Goal: Transaction & Acquisition: Subscribe to service/newsletter

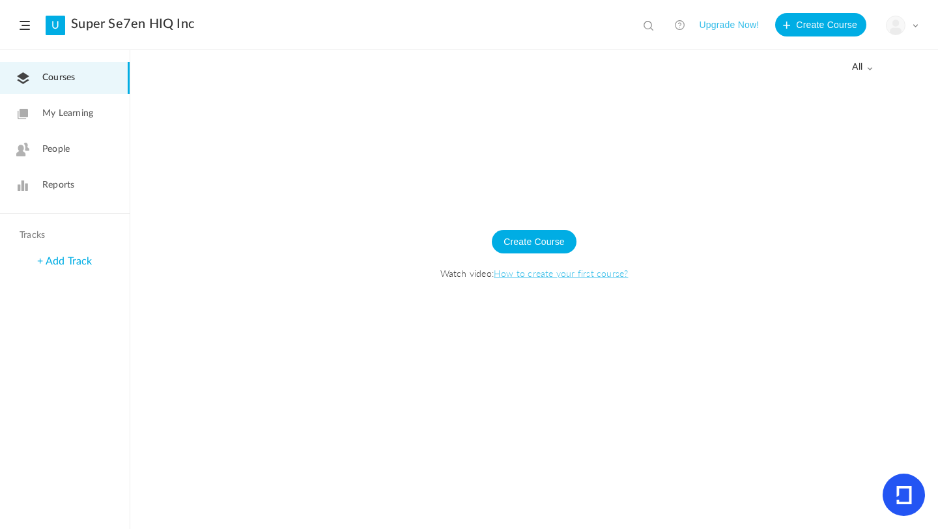
click at [727, 22] on button "Upgrade Now!" at bounding box center [729, 24] width 60 height 23
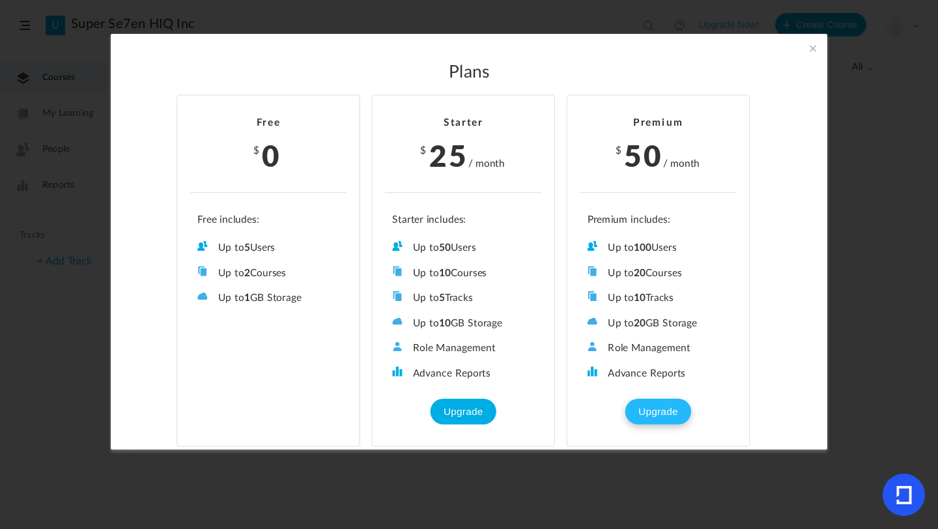
click at [653, 410] on button "Upgrade" at bounding box center [658, 412] width 65 height 26
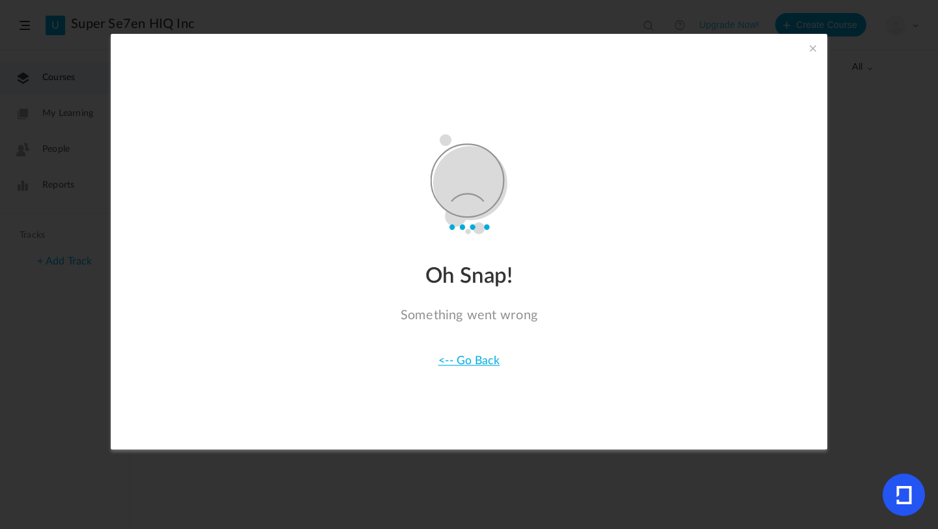
click at [814, 46] on span at bounding box center [813, 48] width 14 height 14
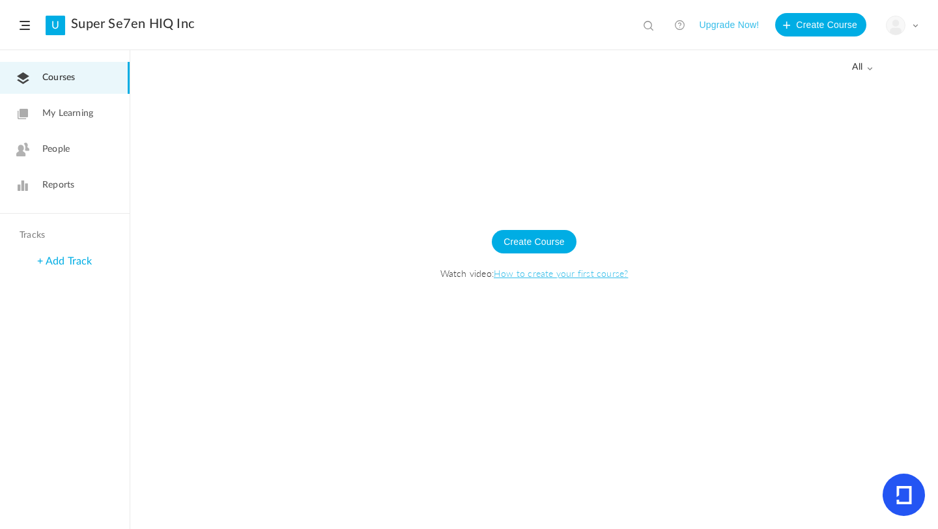
click at [726, 24] on button "Upgrade Now!" at bounding box center [729, 24] width 60 height 23
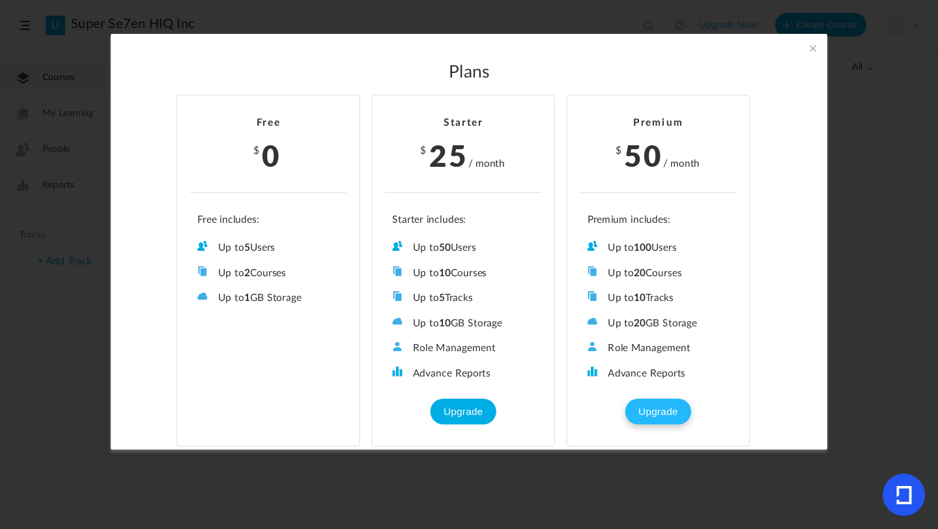
click at [659, 407] on button "Upgrade" at bounding box center [658, 412] width 65 height 26
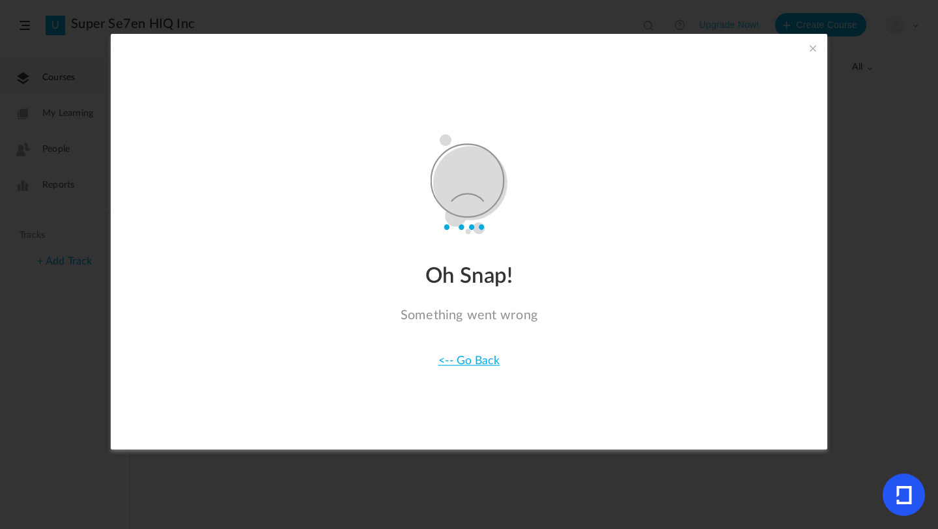
click at [811, 49] on span at bounding box center [813, 48] width 14 height 14
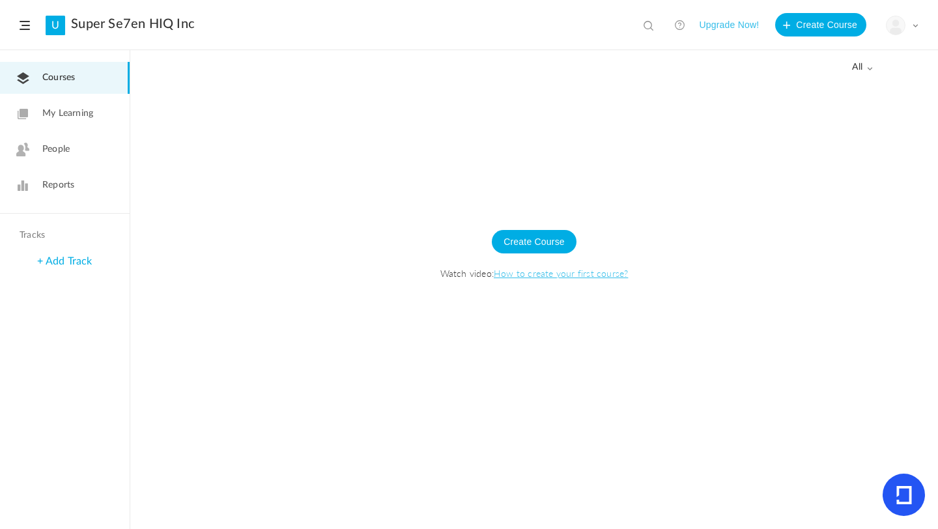
drag, startPoint x: 530, startPoint y: 243, endPoint x: 473, endPoint y: 200, distance: 71.2
click at [473, 200] on div at bounding box center [534, 305] width 808 height 448
click at [731, 22] on button "Upgrade Now!" at bounding box center [729, 24] width 60 height 23
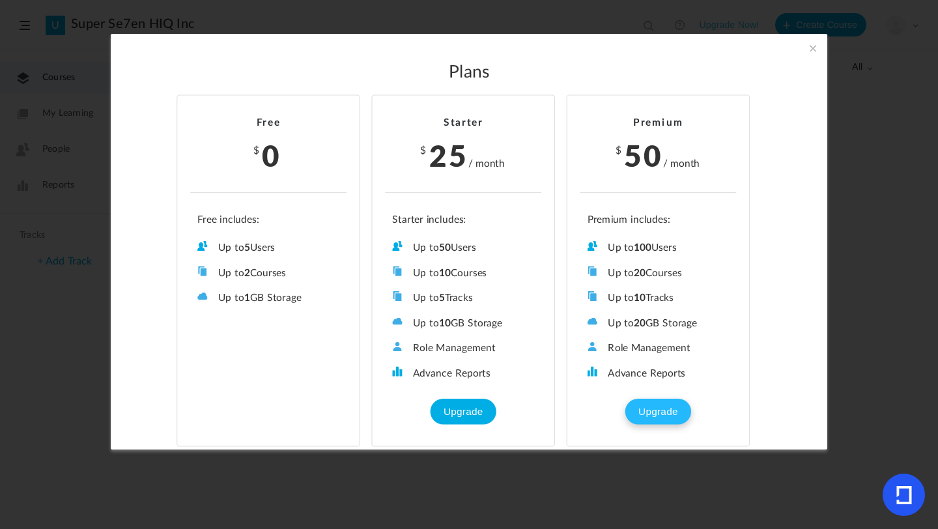
click at [646, 402] on button "Upgrade" at bounding box center [658, 412] width 65 height 26
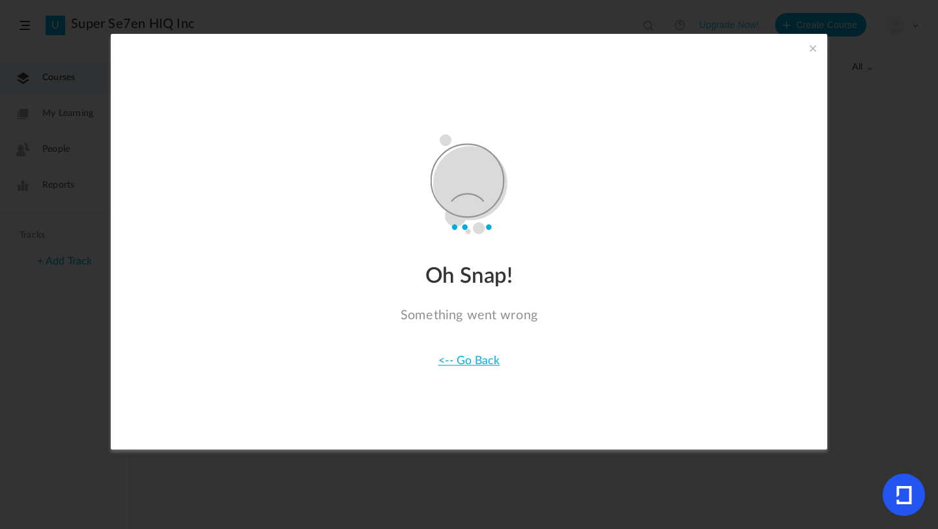
click at [813, 45] on span at bounding box center [813, 48] width 14 height 14
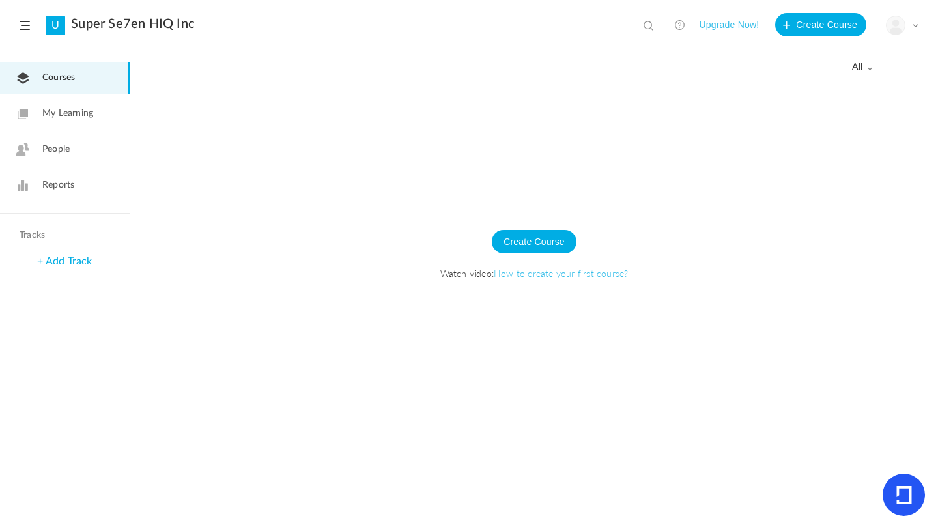
click at [914, 29] on div "My Profile University Settings Current Plan Logout" at bounding box center [902, 26] width 33 height 20
click at [828, 130] on link "Logout" at bounding box center [857, 130] width 123 height 24
